Goal: Check status

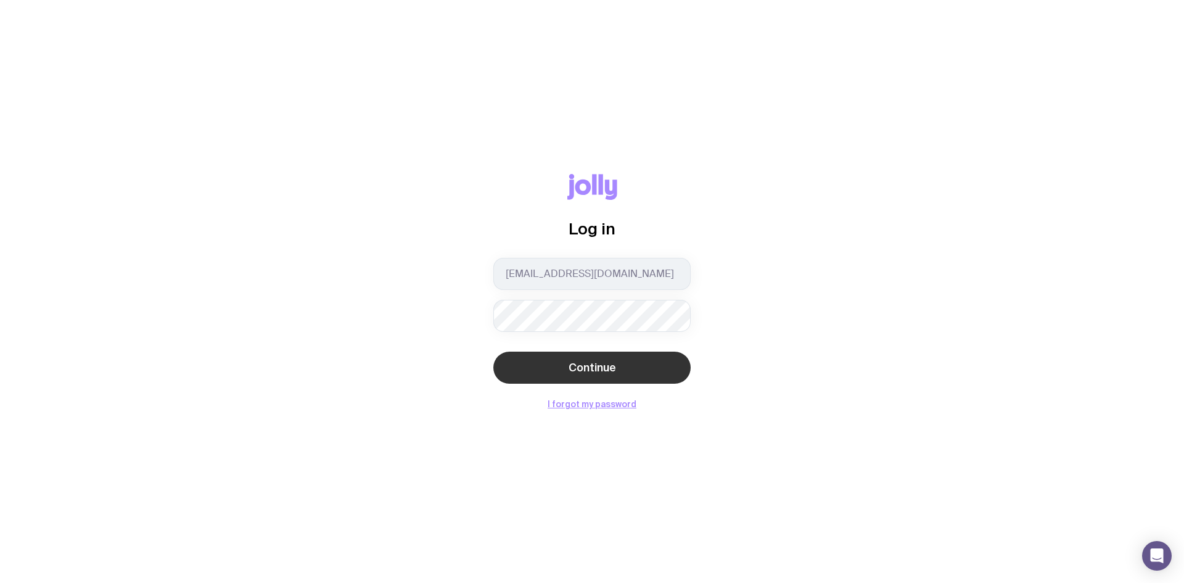
click at [581, 369] on span "Continue" at bounding box center [591, 367] width 47 height 15
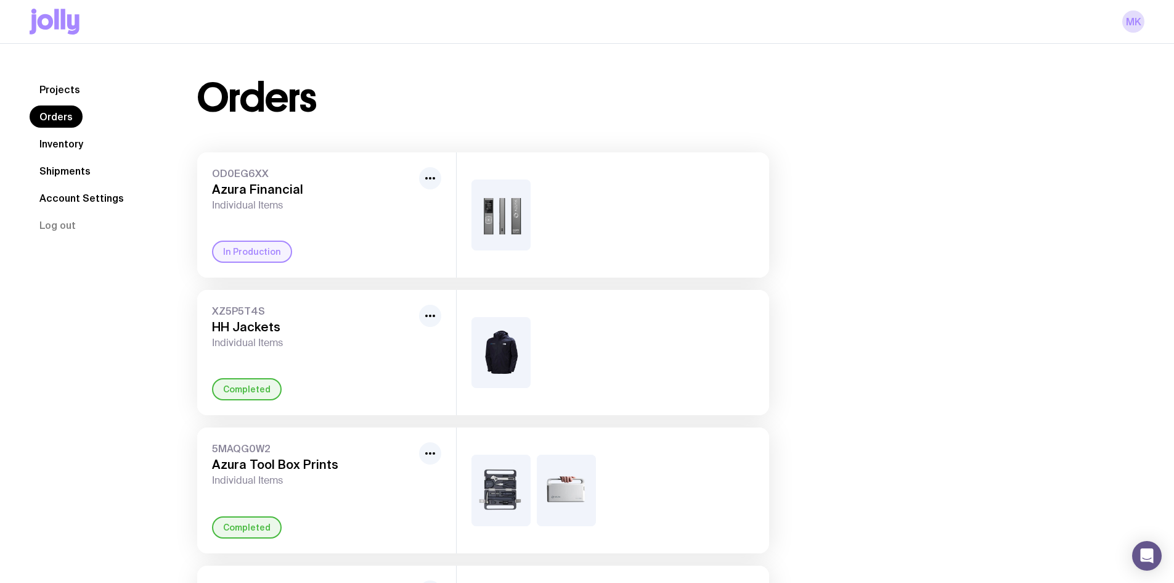
click at [70, 166] on link "Shipments" at bounding box center [65, 171] width 71 height 22
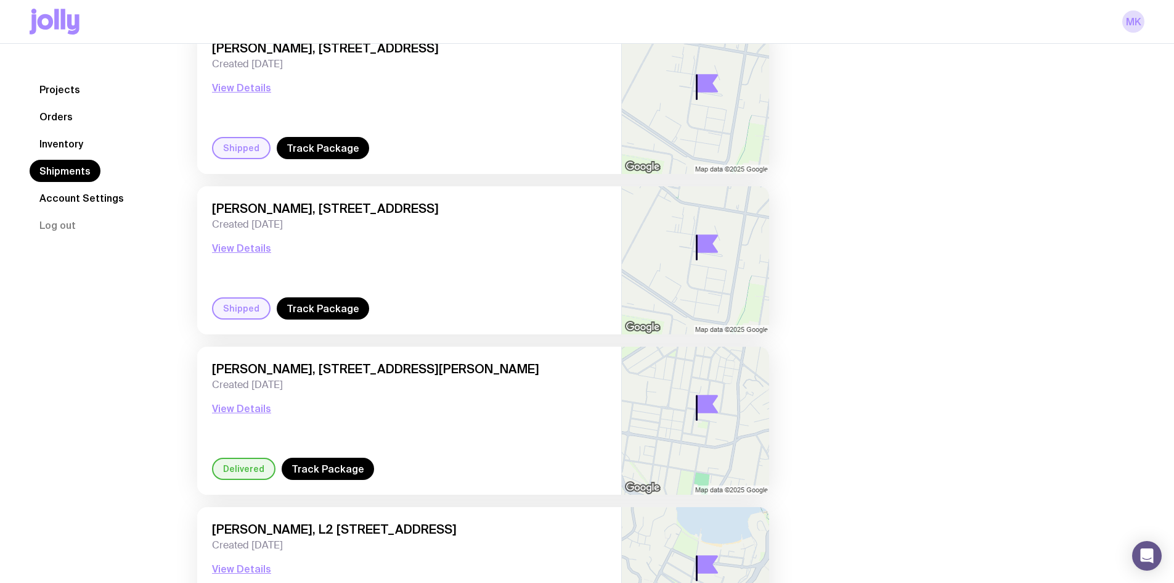
scroll to position [370, 0]
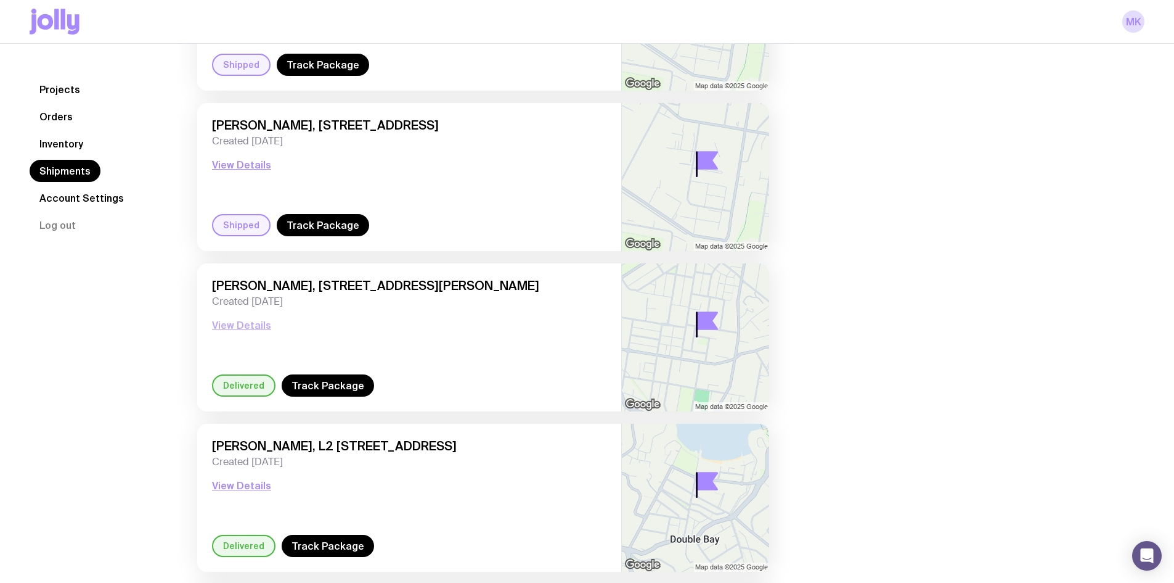
click at [255, 328] on button "View Details" at bounding box center [241, 325] width 59 height 15
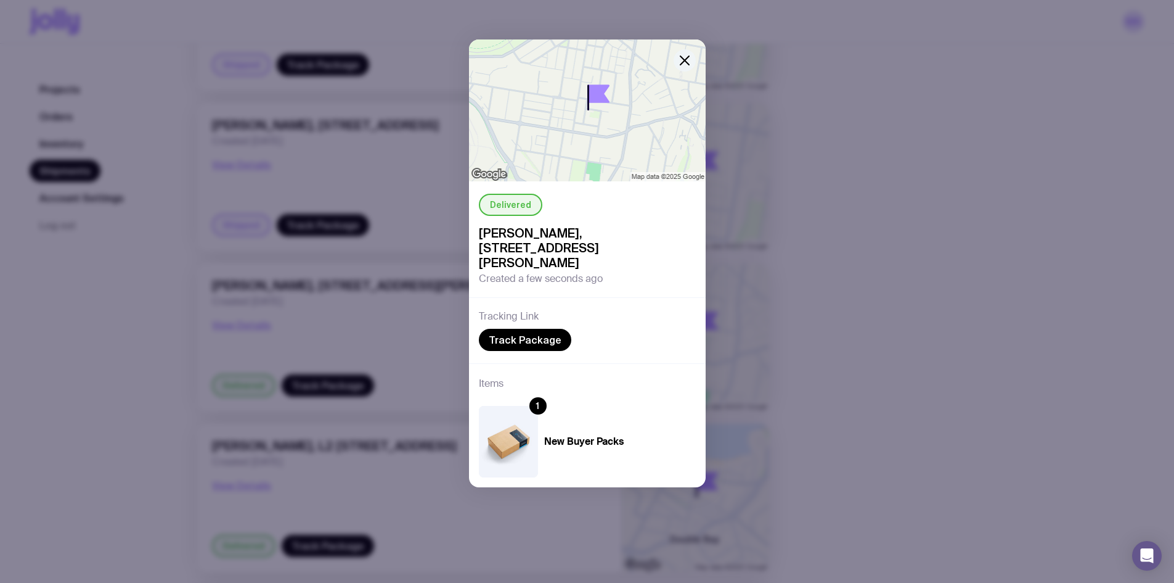
click at [689, 63] on icon "button" at bounding box center [685, 60] width 15 height 15
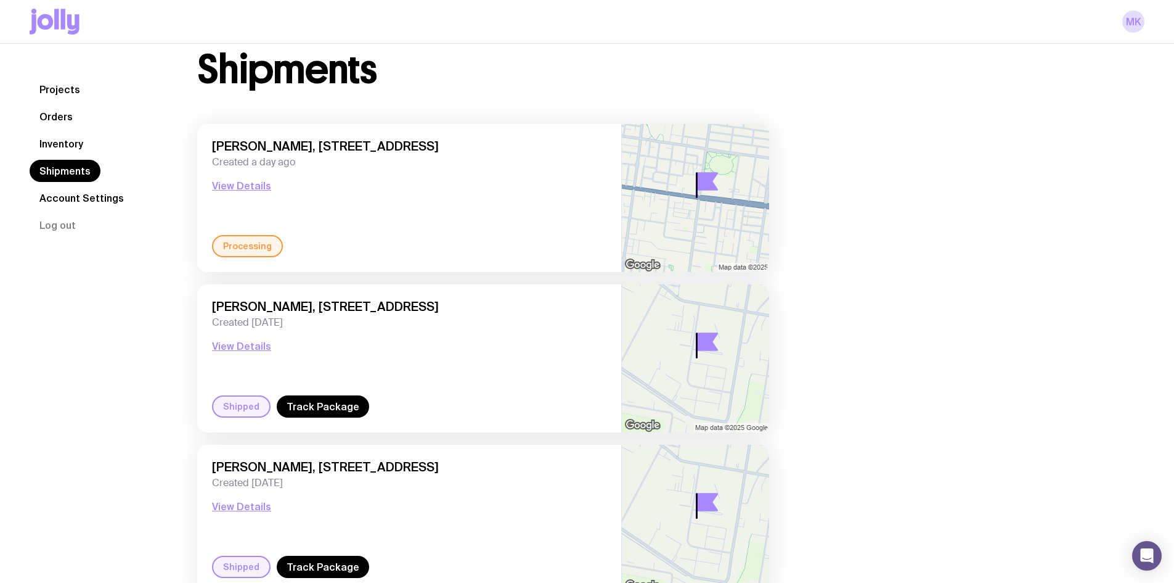
scroll to position [0, 0]
